Goal: Task Accomplishment & Management: Use online tool/utility

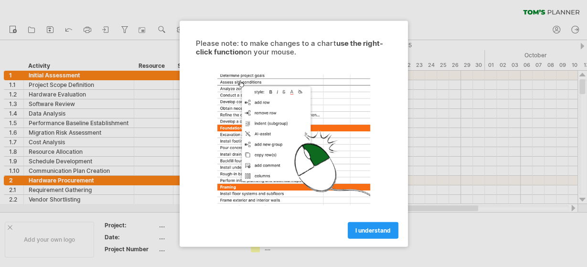
click at [368, 163] on div at bounding box center [293, 139] width 215 height 148
click at [364, 234] on link "I understand" at bounding box center [373, 230] width 51 height 17
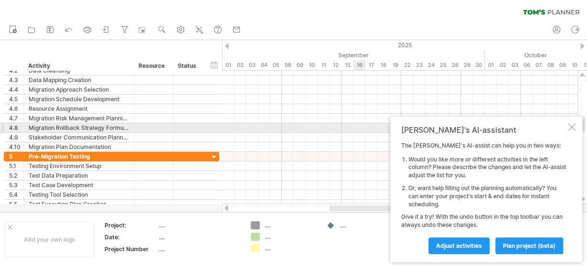
click at [570, 126] on div at bounding box center [572, 127] width 8 height 8
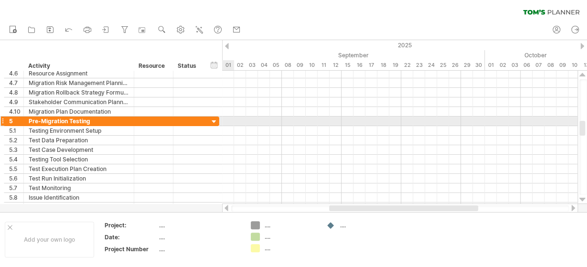
click at [211, 119] on div at bounding box center [214, 122] width 9 height 9
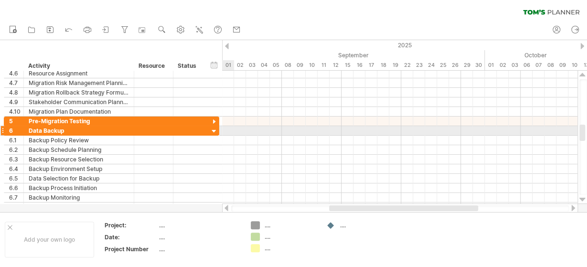
click at [214, 130] on div at bounding box center [214, 131] width 9 height 9
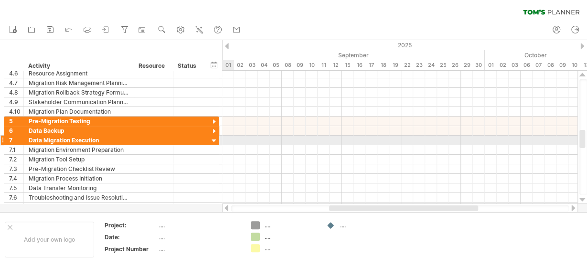
click at [214, 137] on div at bounding box center [214, 141] width 9 height 9
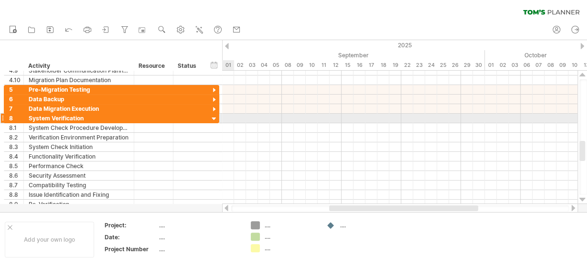
click at [213, 117] on div at bounding box center [214, 119] width 9 height 9
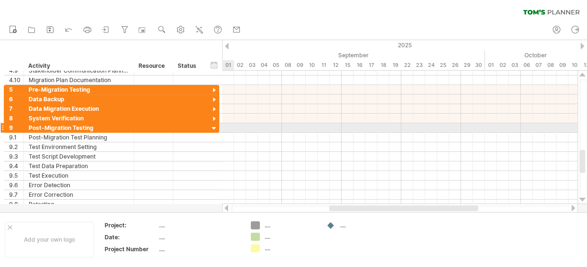
click at [213, 124] on div at bounding box center [214, 128] width 9 height 9
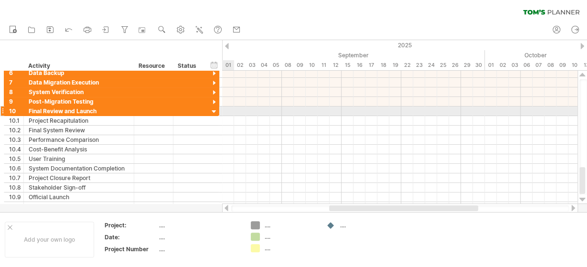
click at [214, 112] on div at bounding box center [214, 112] width 9 height 9
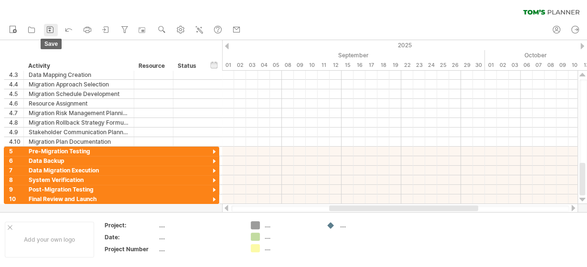
click at [48, 27] on icon at bounding box center [50, 30] width 10 height 10
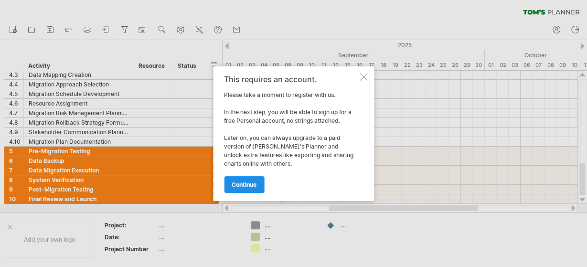
click at [251, 187] on span "continue" at bounding box center [244, 184] width 25 height 7
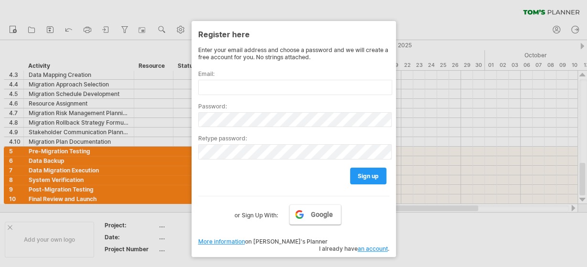
click at [308, 217] on link "Google" at bounding box center [316, 215] width 52 height 20
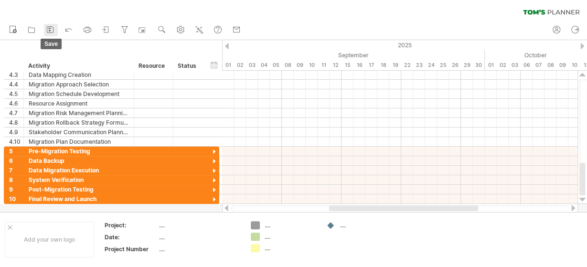
click at [45, 27] on link "save" at bounding box center [51, 30] width 14 height 12
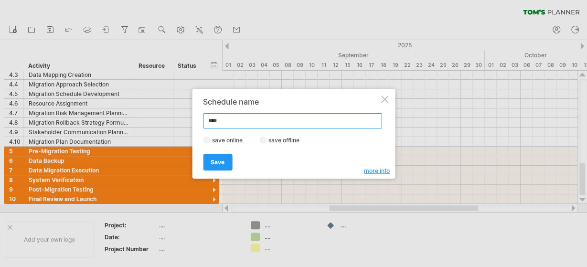
type input "****"
click at [217, 159] on span "Save" at bounding box center [218, 162] width 14 height 7
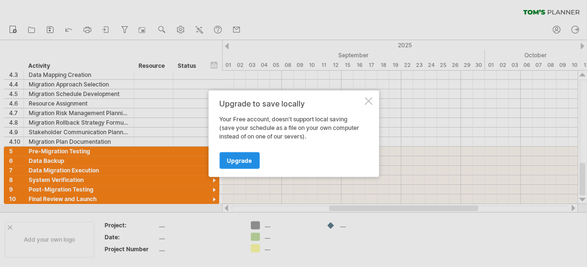
click at [243, 159] on span "Upgrade" at bounding box center [239, 160] width 25 height 7
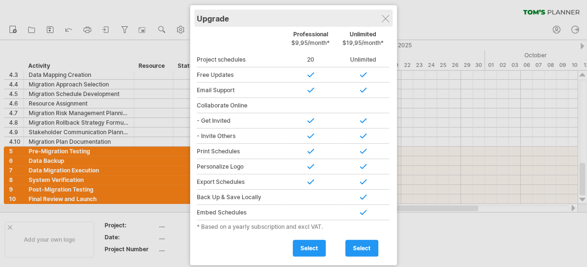
click at [380, 21] on div "Upgrade" at bounding box center [294, 18] width 194 height 17
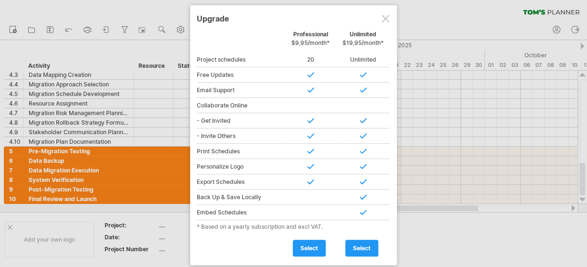
click at [382, 22] on div at bounding box center [386, 19] width 8 height 8
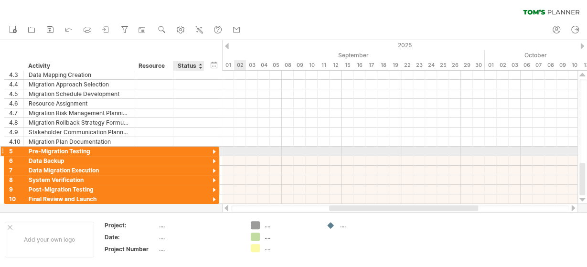
click at [214, 152] on div at bounding box center [214, 152] width 9 height 9
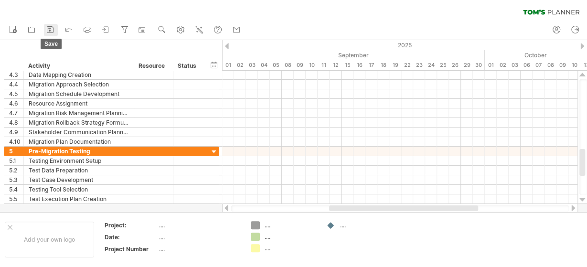
click at [46, 29] on icon at bounding box center [50, 30] width 10 height 10
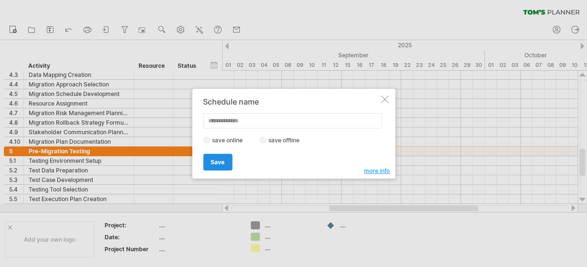
click at [231, 154] on link "Save" at bounding box center [217, 162] width 29 height 17
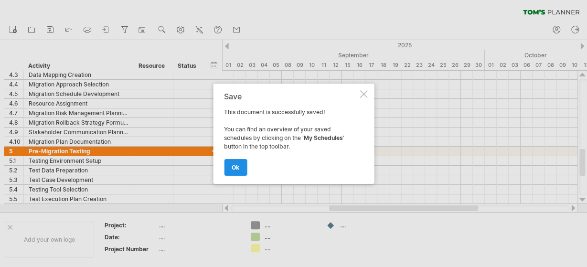
click at [238, 164] on span "ok" at bounding box center [236, 167] width 8 height 7
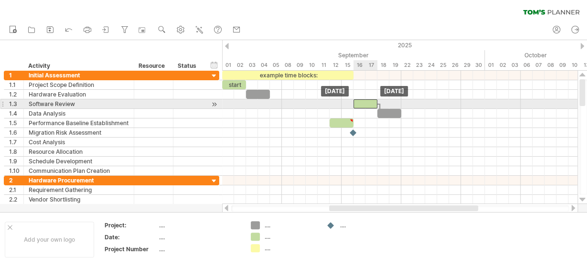
drag, startPoint x: 281, startPoint y: 105, endPoint x: 368, endPoint y: 105, distance: 86.5
click at [368, 105] on div "​" at bounding box center [366, 103] width 24 height 9
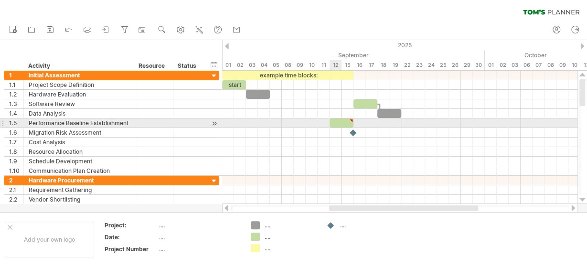
type textarea "**********"
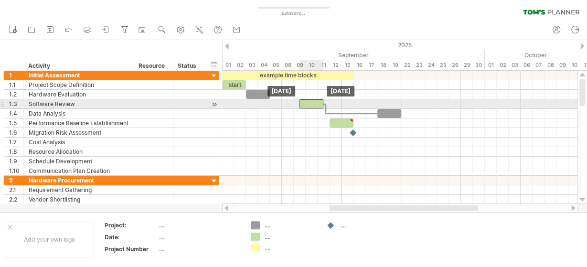
drag, startPoint x: 370, startPoint y: 102, endPoint x: 318, endPoint y: 102, distance: 51.6
click at [318, 102] on div "​" at bounding box center [312, 103] width 24 height 9
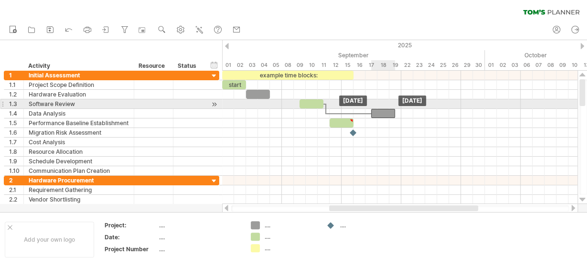
drag, startPoint x: 392, startPoint y: 111, endPoint x: 387, endPoint y: 108, distance: 6.4
click at [387, 109] on div "​" at bounding box center [383, 113] width 24 height 9
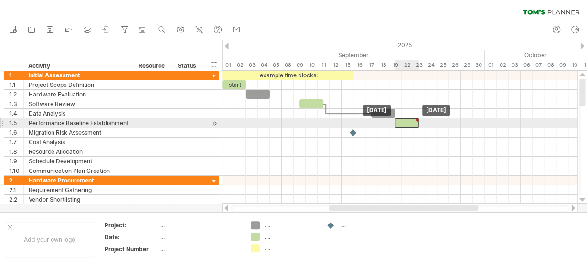
drag, startPoint x: 346, startPoint y: 121, endPoint x: 413, endPoint y: 122, distance: 67.9
click at [413, 122] on div "​" at bounding box center [407, 123] width 24 height 9
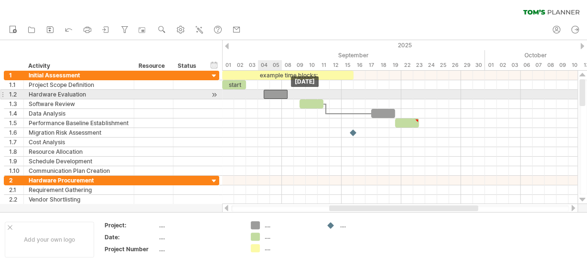
drag, startPoint x: 260, startPoint y: 93, endPoint x: 275, endPoint y: 94, distance: 15.8
click at [275, 94] on div "​" at bounding box center [276, 94] width 24 height 9
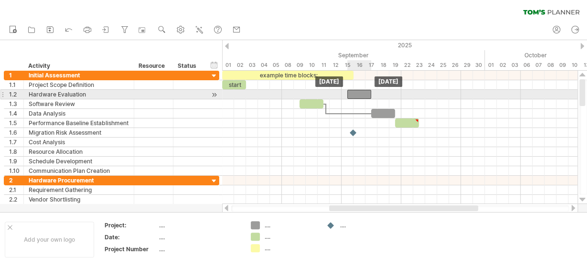
drag, startPoint x: 275, startPoint y: 94, endPoint x: 361, endPoint y: 92, distance: 86.0
click at [361, 92] on div "​" at bounding box center [359, 94] width 24 height 9
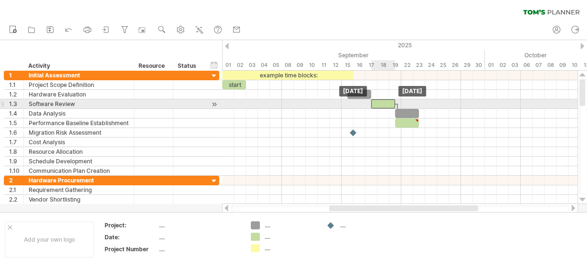
drag, startPoint x: 310, startPoint y: 100, endPoint x: 382, endPoint y: 101, distance: 72.2
click at [382, 101] on div "​" at bounding box center [383, 103] width 24 height 9
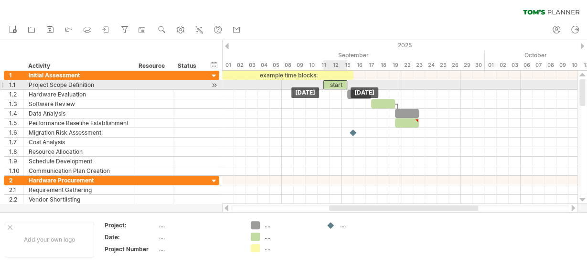
drag, startPoint x: 235, startPoint y: 83, endPoint x: 337, endPoint y: 87, distance: 102.3
click at [337, 87] on div "start" at bounding box center [336, 84] width 24 height 9
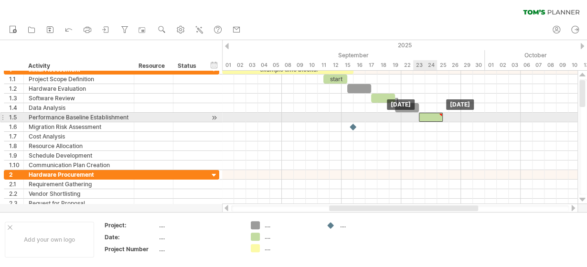
drag, startPoint x: 411, startPoint y: 118, endPoint x: 433, endPoint y: 118, distance: 21.0
click at [433, 118] on div "​" at bounding box center [431, 117] width 24 height 9
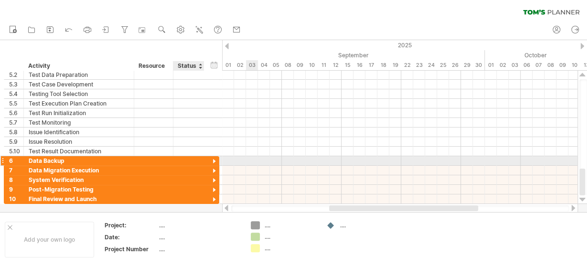
click at [214, 160] on div at bounding box center [214, 161] width 9 height 9
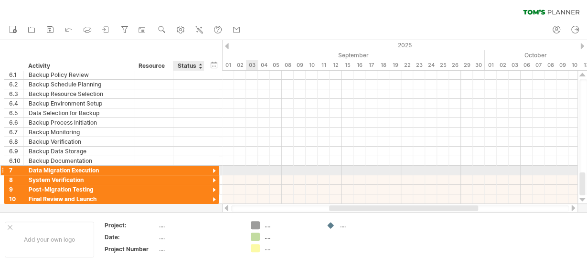
click at [214, 171] on div at bounding box center [214, 171] width 9 height 9
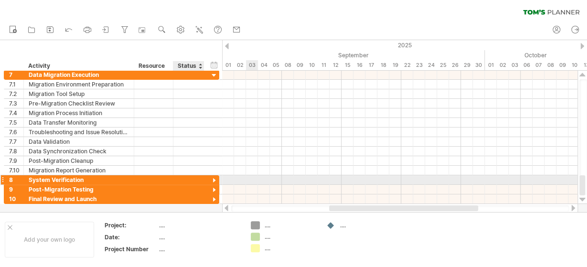
click at [214, 178] on div at bounding box center [214, 180] width 9 height 9
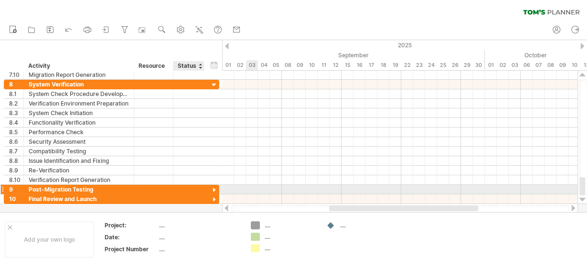
click at [210, 187] on div at bounding box center [214, 190] width 9 height 9
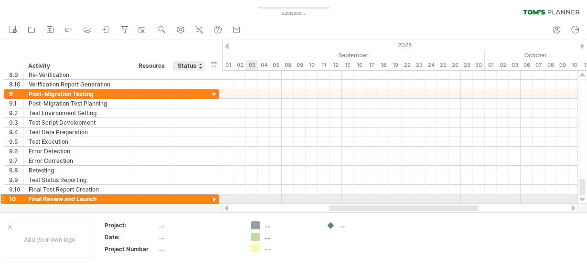
click at [212, 195] on div at bounding box center [214, 199] width 9 height 9
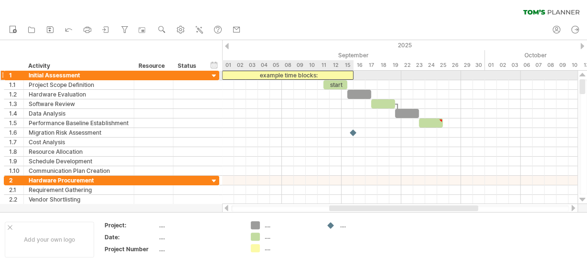
click at [293, 75] on div "example time blocks:" at bounding box center [287, 75] width 131 height 9
drag, startPoint x: 293, startPoint y: 75, endPoint x: 350, endPoint y: 76, distance: 57.4
click at [350, 76] on div "**********" at bounding box center [287, 75] width 131 height 9
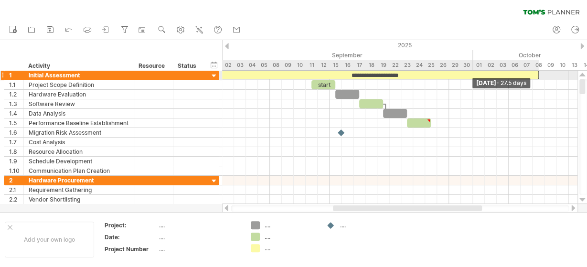
drag, startPoint x: 352, startPoint y: 76, endPoint x: 538, endPoint y: 76, distance: 185.9
click at [538, 76] on span at bounding box center [539, 75] width 4 height 9
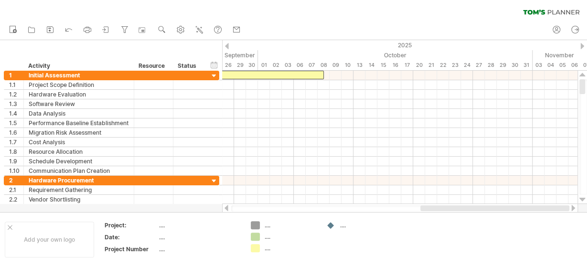
drag, startPoint x: 421, startPoint y: 208, endPoint x: 520, endPoint y: 209, distance: 99.4
click at [520, 209] on div at bounding box center [495, 208] width 149 height 6
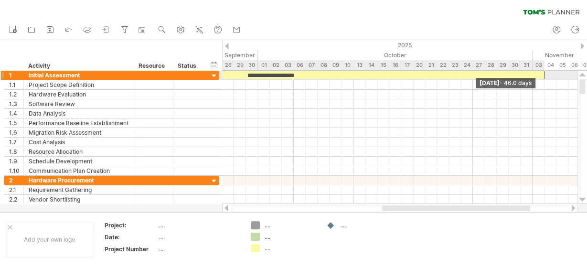
drag, startPoint x: 324, startPoint y: 75, endPoint x: 545, endPoint y: 77, distance: 220.8
click at [545, 77] on span at bounding box center [545, 75] width 4 height 9
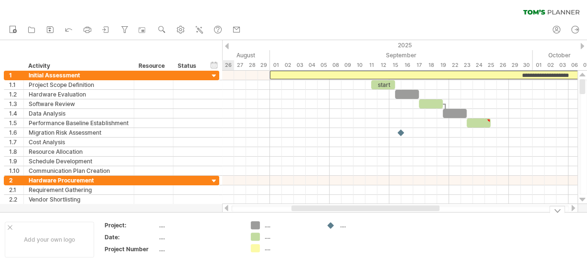
drag, startPoint x: 438, startPoint y: 207, endPoint x: 347, endPoint y: 210, distance: 90.8
click at [347, 210] on div at bounding box center [366, 208] width 148 height 6
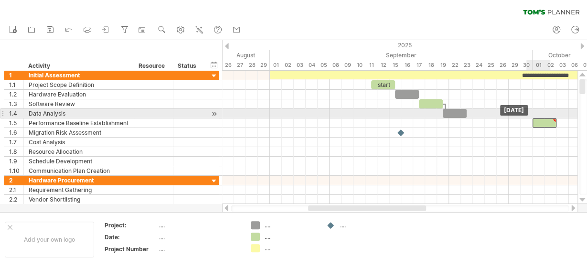
drag, startPoint x: 481, startPoint y: 118, endPoint x: 559, endPoint y: 116, distance: 77.4
click at [559, 116] on div "**********" at bounding box center [400, 137] width 356 height 133
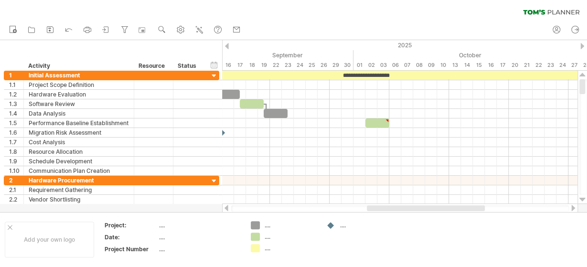
drag, startPoint x: 379, startPoint y: 209, endPoint x: 447, endPoint y: 208, distance: 67.4
click at [447, 208] on div at bounding box center [426, 208] width 118 height 6
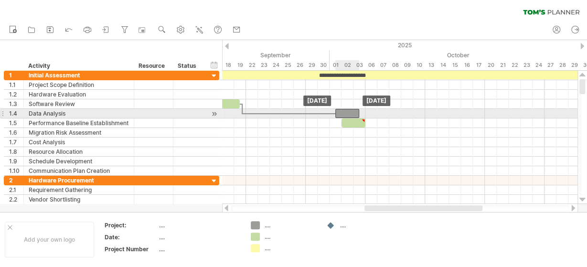
drag, startPoint x: 259, startPoint y: 114, endPoint x: 353, endPoint y: 110, distance: 94.7
click at [353, 110] on div "​" at bounding box center [347, 113] width 24 height 9
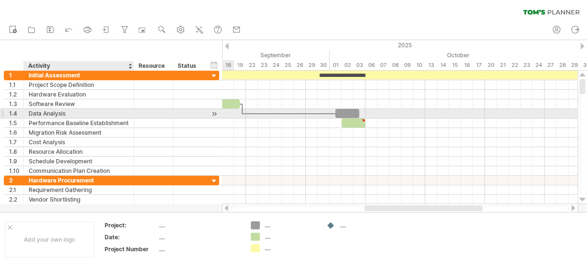
click at [111, 111] on div "Data Analysis" at bounding box center [79, 113] width 100 height 9
click at [159, 115] on div at bounding box center [153, 113] width 29 height 9
click at [187, 115] on div at bounding box center [188, 113] width 21 height 9
click at [212, 113] on div at bounding box center [214, 114] width 9 height 10
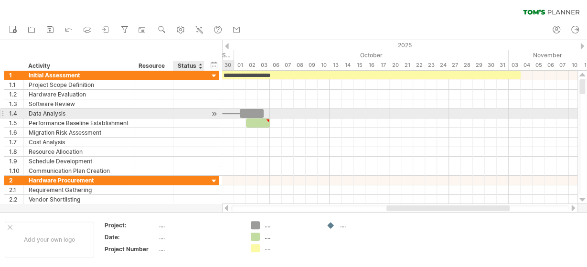
click at [212, 113] on div at bounding box center [214, 114] width 9 height 10
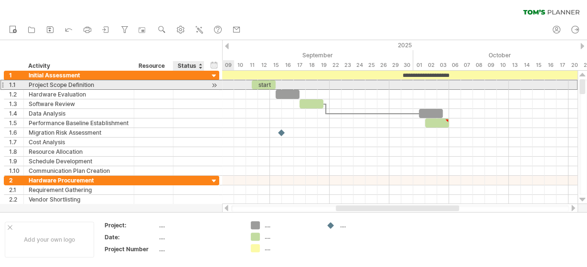
click at [193, 88] on div at bounding box center [188, 84] width 21 height 9
click at [151, 85] on div at bounding box center [153, 84] width 29 height 9
click at [92, 86] on div "Project Scope Definition" at bounding box center [79, 84] width 100 height 9
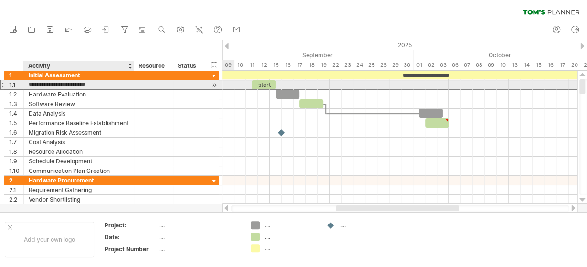
click at [92, 86] on input "**********" at bounding box center [79, 84] width 100 height 9
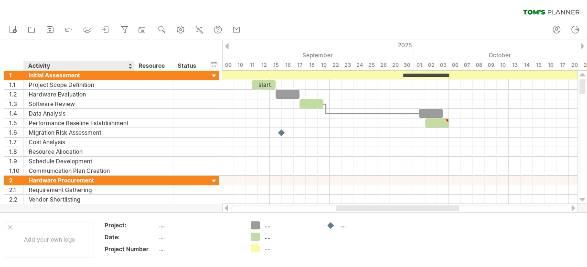
click at [111, 67] on div "Activity" at bounding box center [78, 66] width 100 height 10
click at [130, 69] on div at bounding box center [130, 66] width 4 height 10
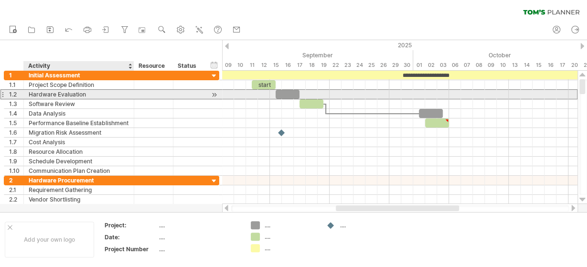
click at [85, 90] on div "Hardware Evaluation" at bounding box center [79, 94] width 100 height 9
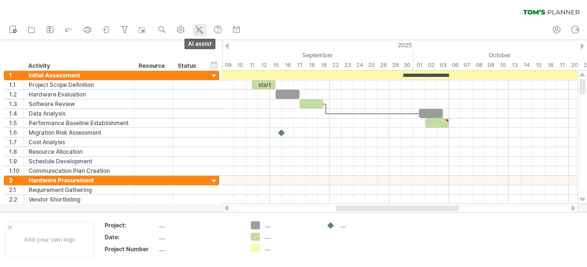
click at [198, 30] on icon at bounding box center [200, 30] width 10 height 10
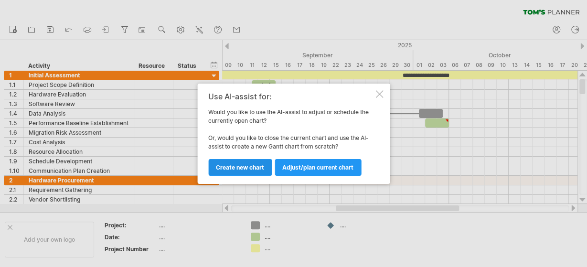
click at [261, 169] on span "Create new chart" at bounding box center [240, 167] width 48 height 7
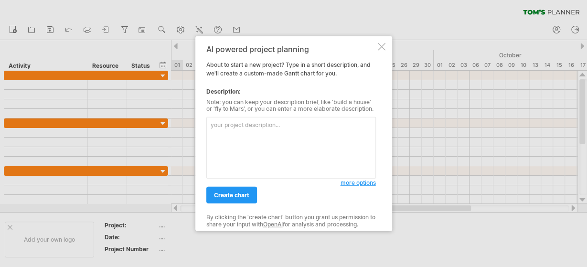
click at [259, 135] on textarea at bounding box center [291, 148] width 170 height 62
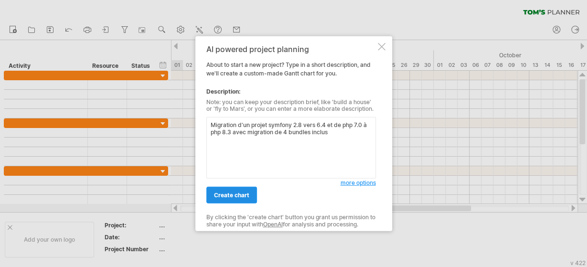
type textarea "Migration d'un projet symfony 2.8 vers 6.4 et de php 7.0 à php 8.3 avec migrati…"
click at [242, 197] on span "create chart" at bounding box center [231, 195] width 35 height 7
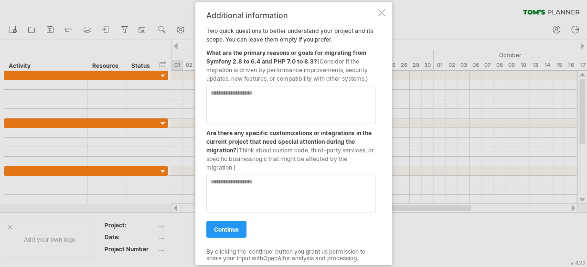
click at [255, 100] on textarea at bounding box center [291, 105] width 170 height 38
type textarea "**********"
click at [259, 196] on textarea at bounding box center [291, 193] width 170 height 38
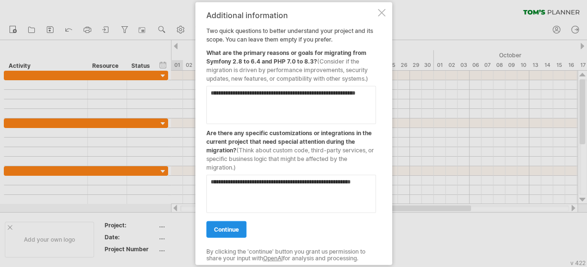
type textarea "**********"
click at [224, 231] on span "continue" at bounding box center [226, 229] width 25 height 7
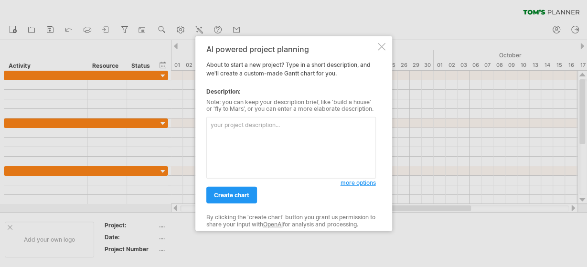
click at [236, 124] on textarea at bounding box center [291, 148] width 170 height 62
type textarea "Migration progressive de PHP 7.0 vers PHP 8.4"
